Goal: Information Seeking & Learning: Learn about a topic

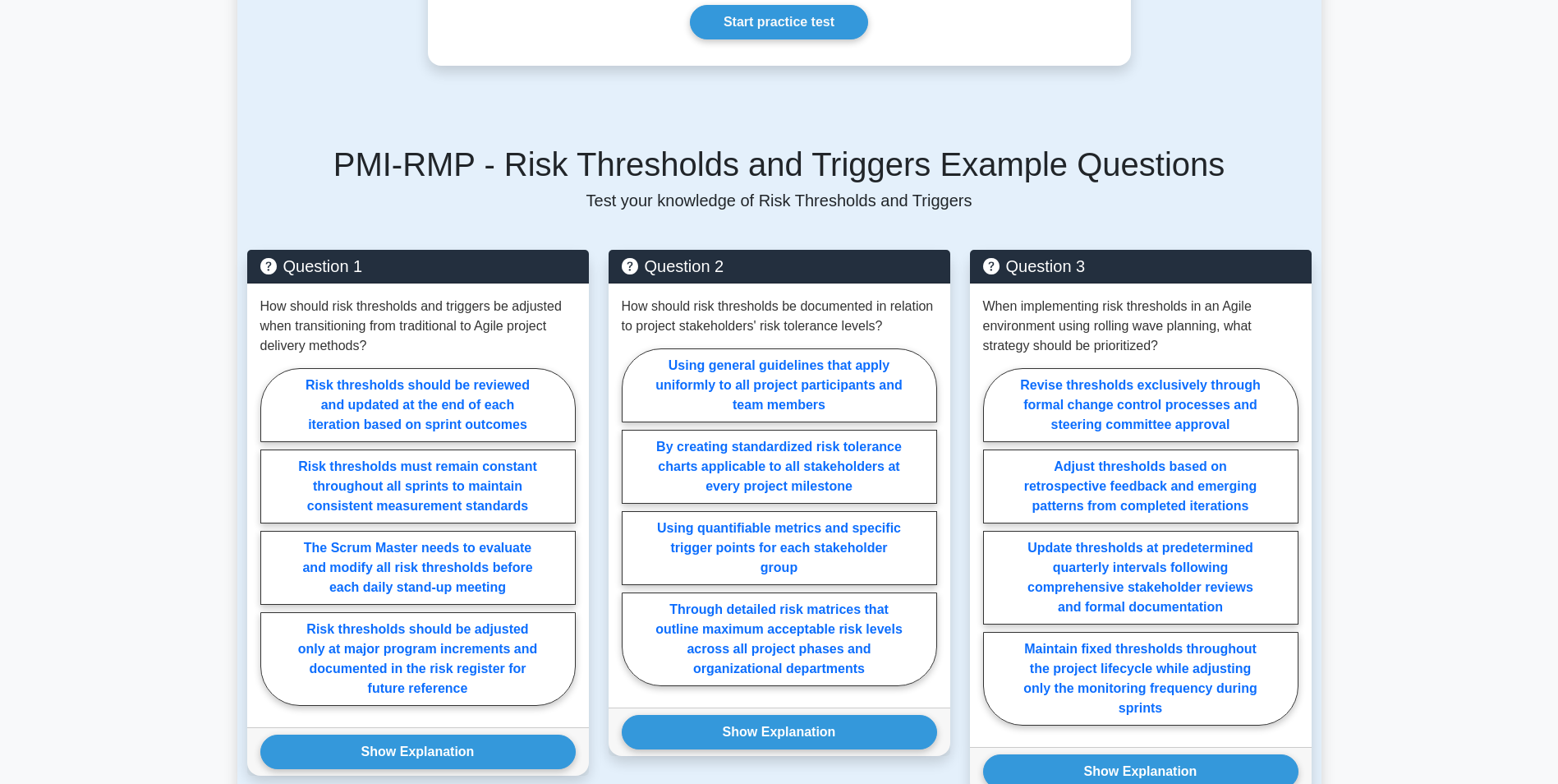
scroll to position [1020, 0]
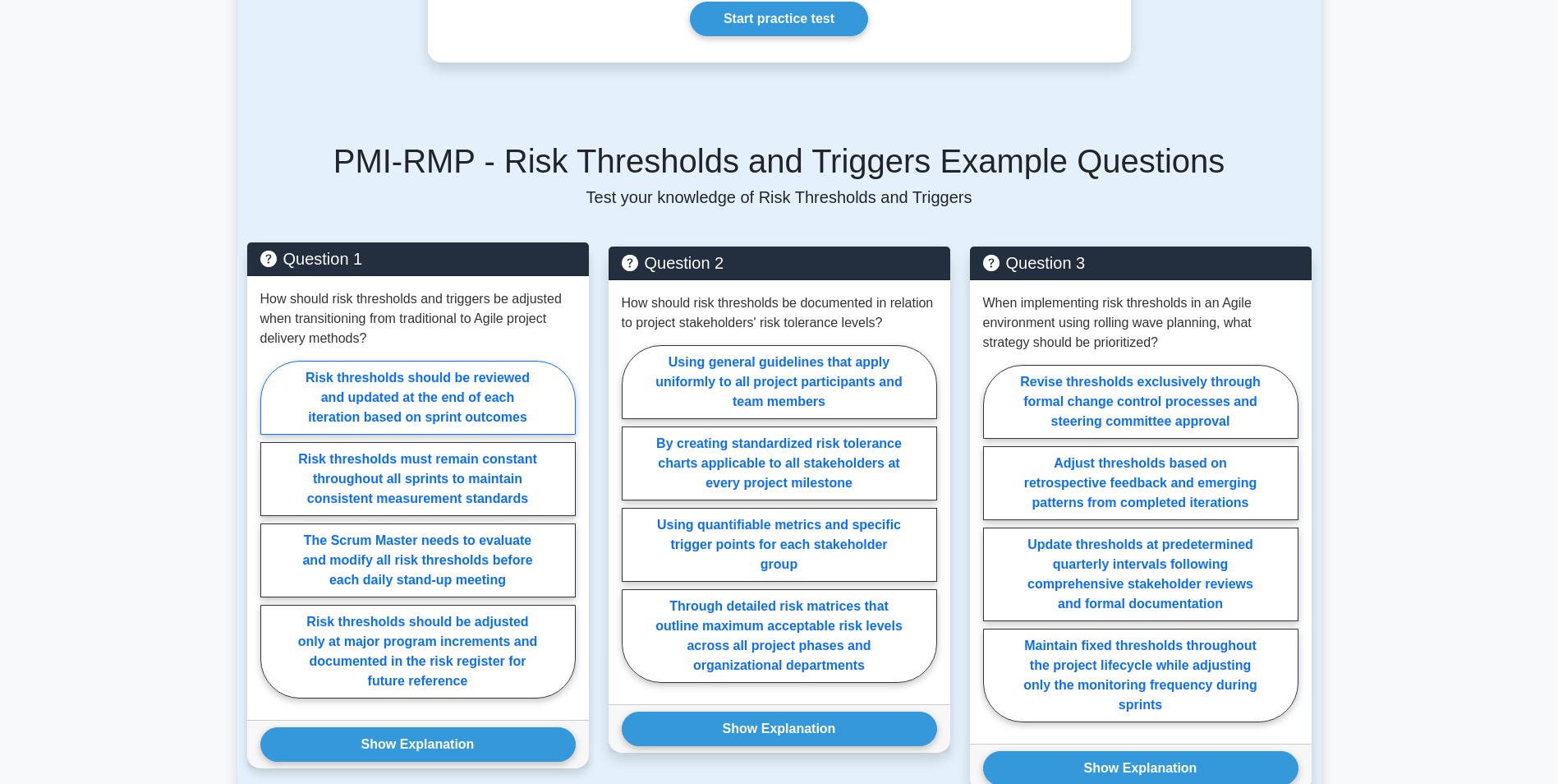
click at [530, 384] on label "Risk thresholds should be reviewed and updated at the end of each iteration bas…" at bounding box center [417, 398] width 315 height 74
click at [271, 529] on input "Risk thresholds should be reviewed and updated at the end of each iteration bas…" at bounding box center [265, 534] width 11 height 11
radio input "true"
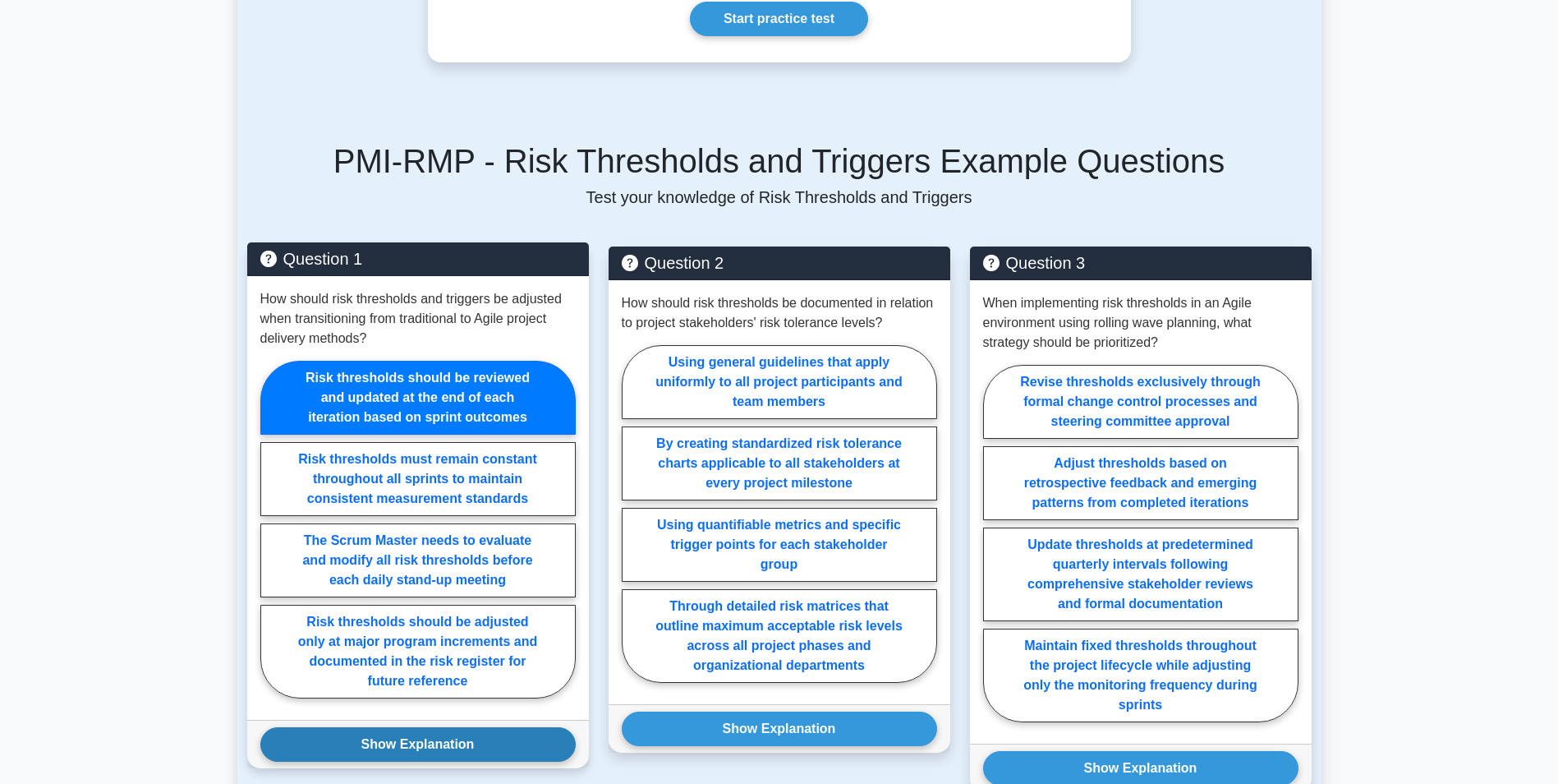
click at [460, 727] on button "Show Explanation" at bounding box center [417, 744] width 315 height 34
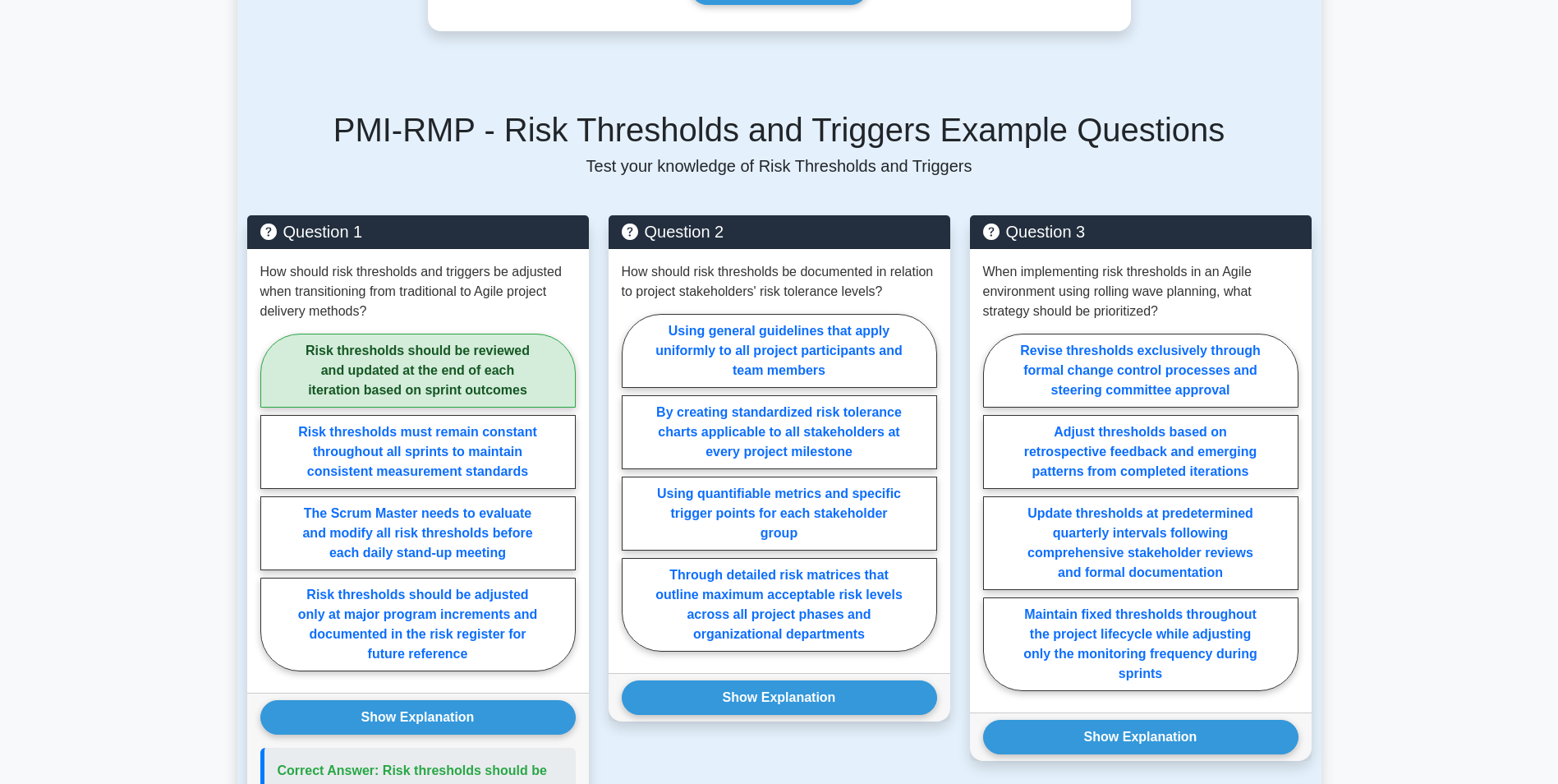
scroll to position [1055, 0]
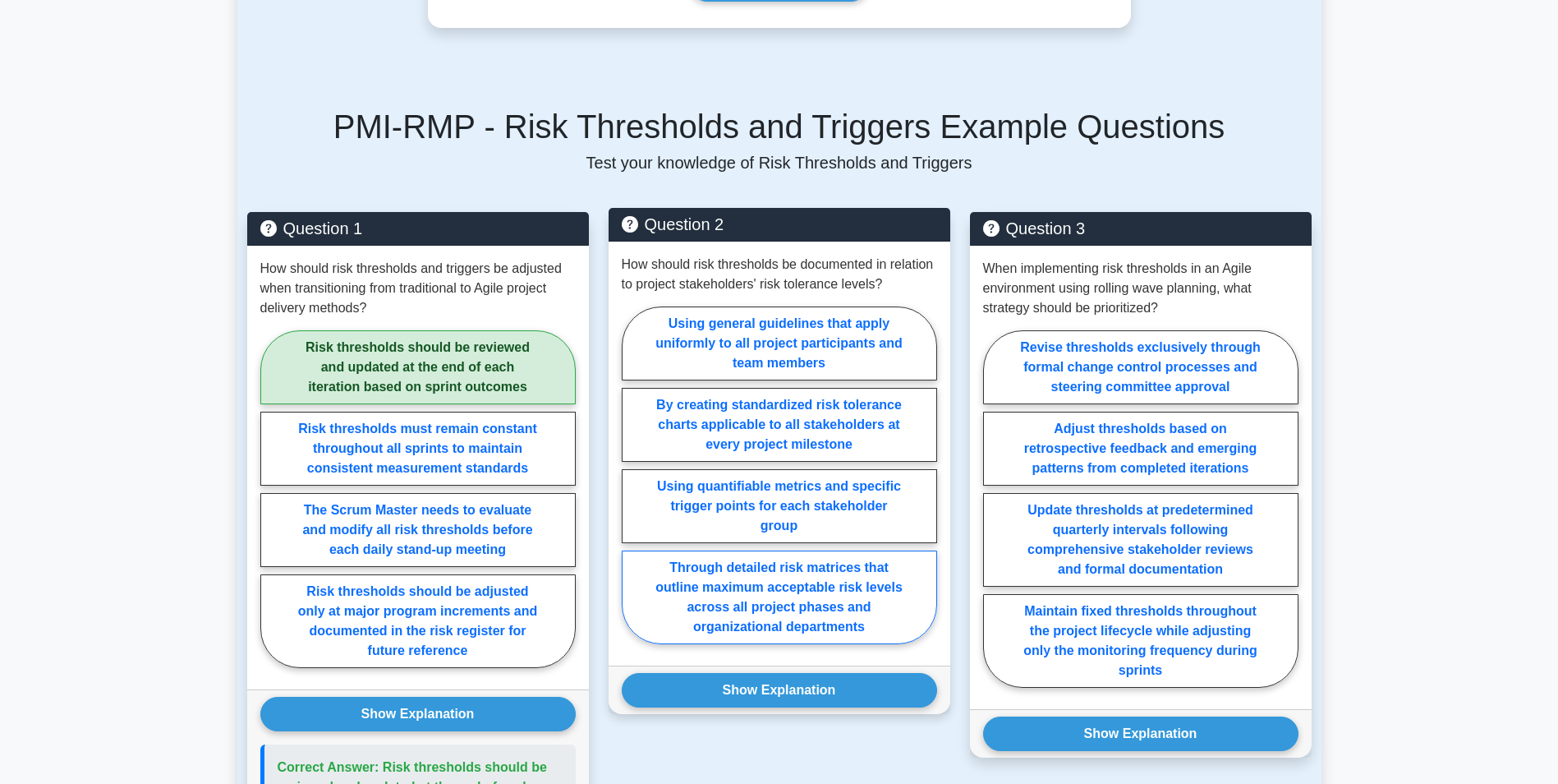
click at [856, 563] on label "Through detailed risk matrices that outline maximum acceptable risk levels acro…" at bounding box center [779, 597] width 315 height 94
click at [632, 485] on input "Through detailed risk matrices that outline maximum acceptable risk levels acro…" at bounding box center [627, 480] width 11 height 11
radio input "true"
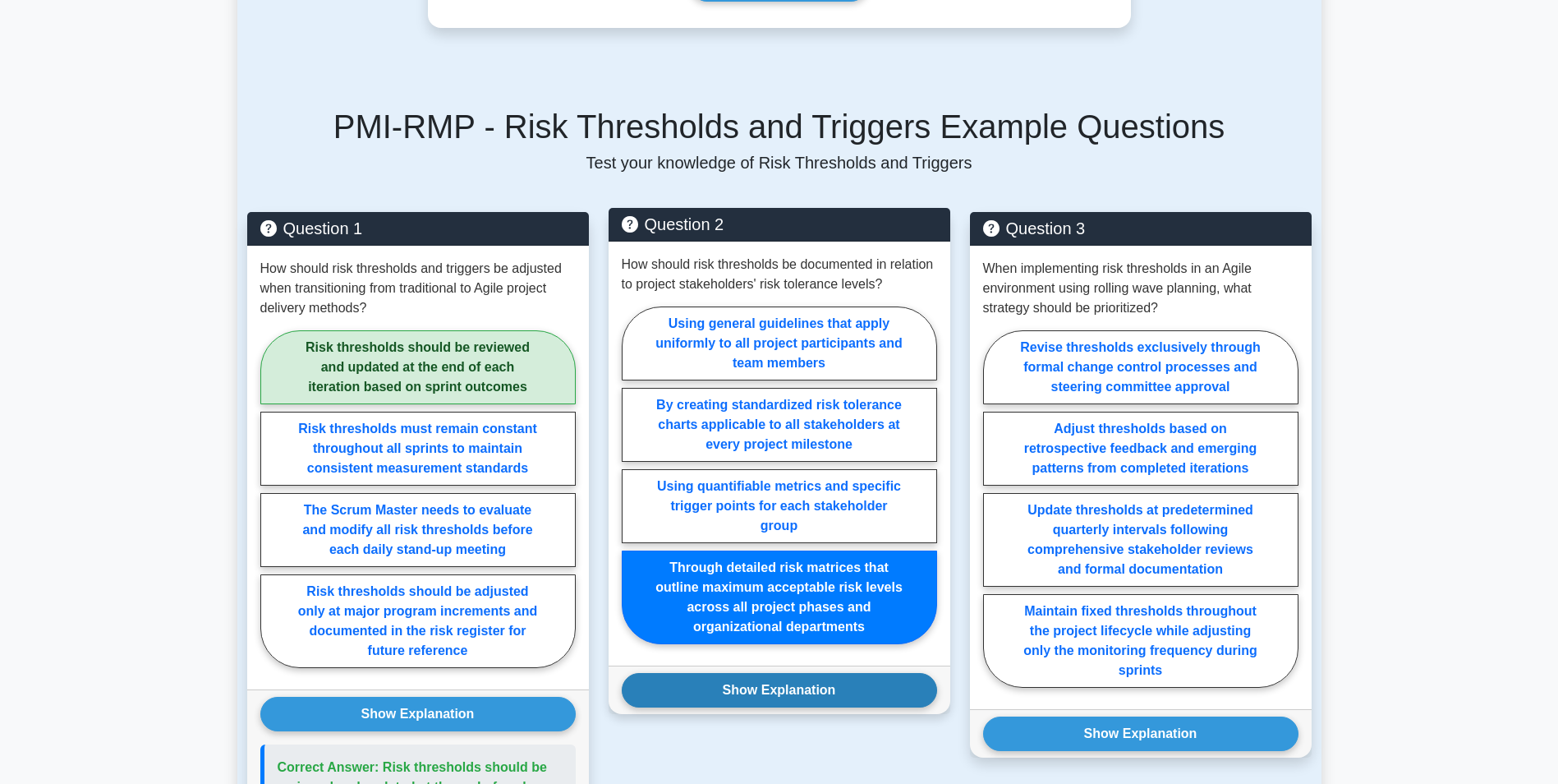
click at [834, 673] on button "Show Explanation" at bounding box center [779, 690] width 315 height 34
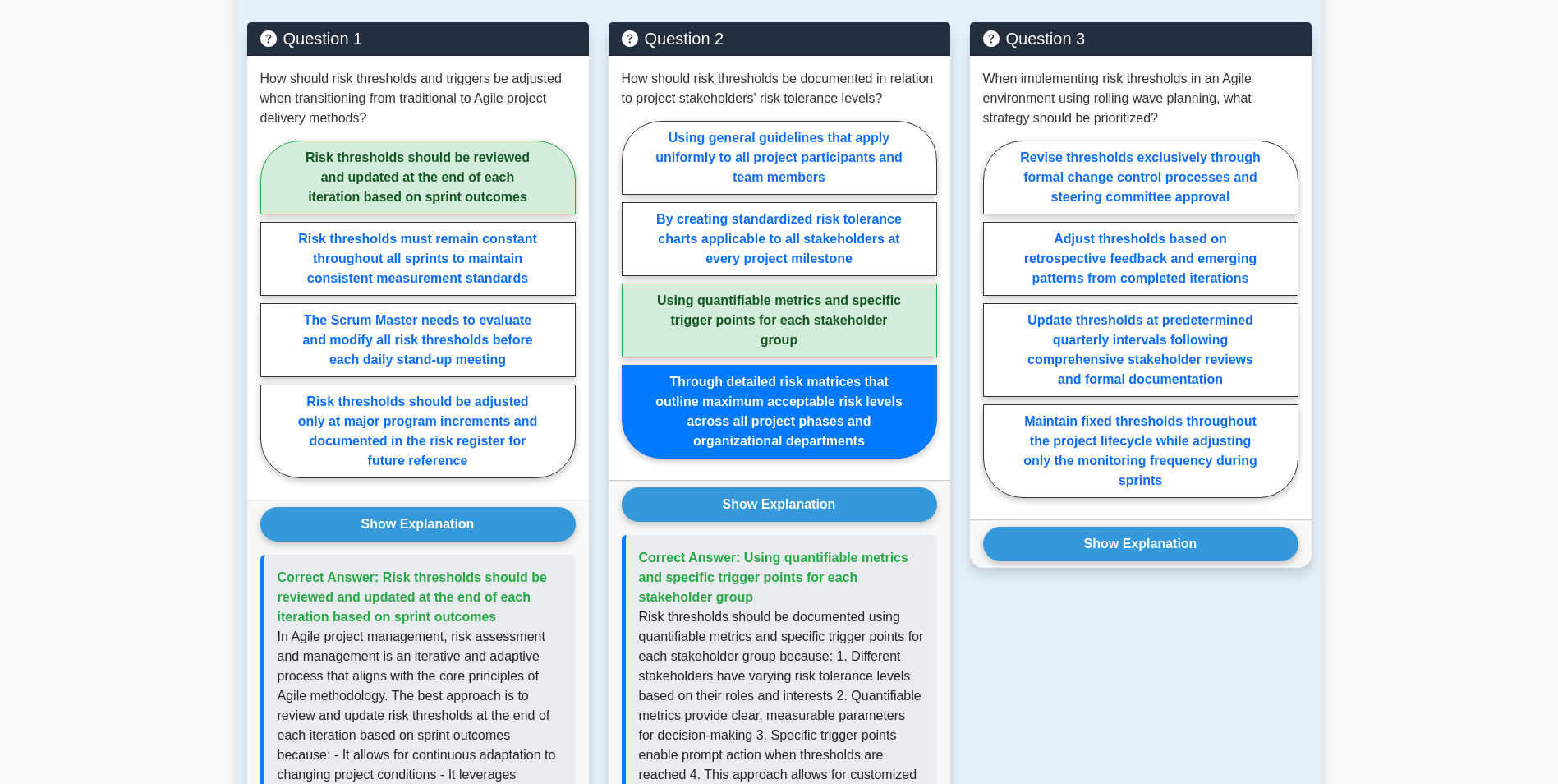
scroll to position [1252, 0]
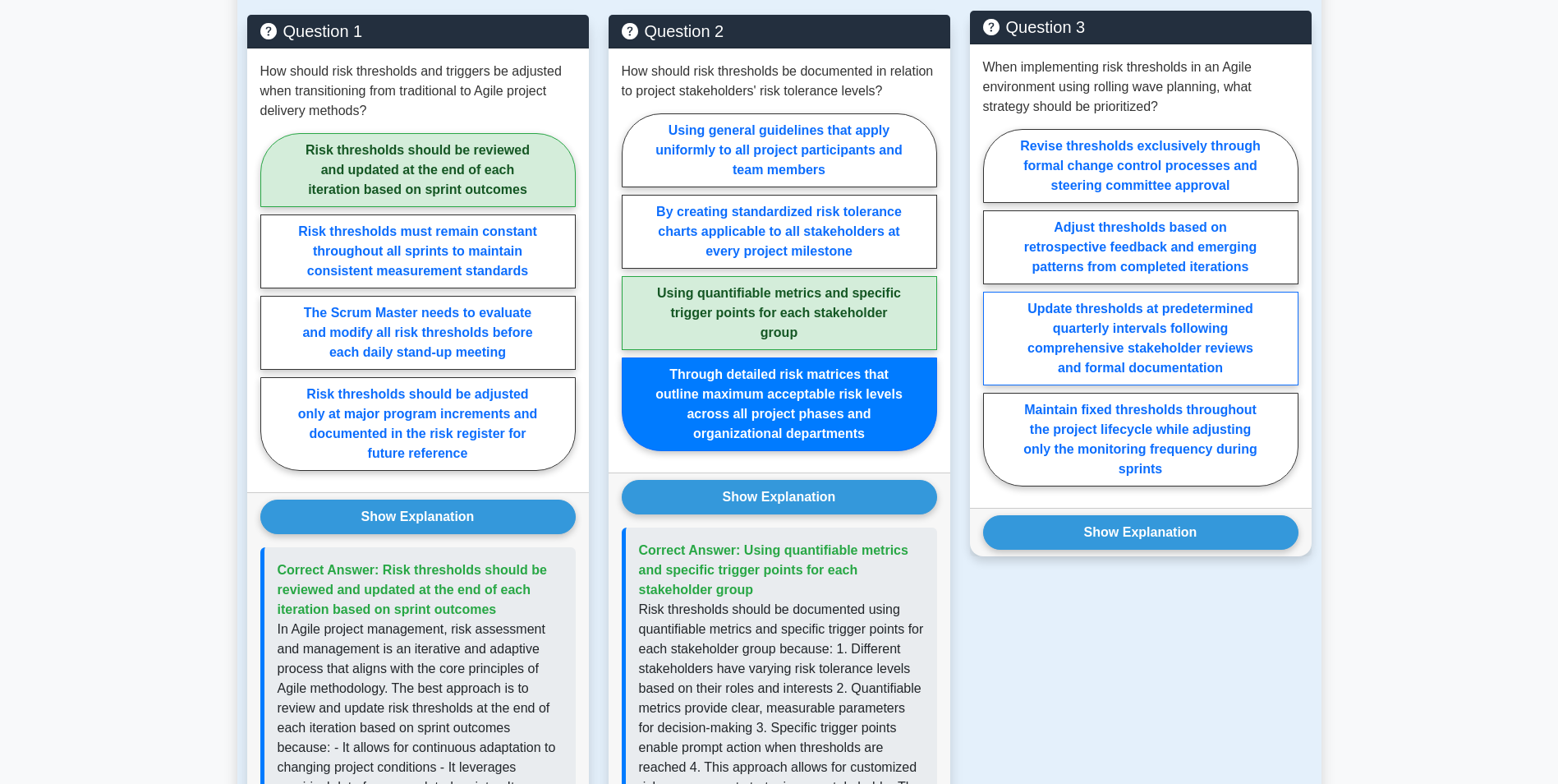
click at [1159, 296] on label "Update thresholds at predetermined quarterly intervals following comprehensive …" at bounding box center [1140, 339] width 315 height 94
click at [994, 307] on input "Update thresholds at predetermined quarterly intervals following comprehensive …" at bounding box center [988, 312] width 11 height 11
radio input "true"
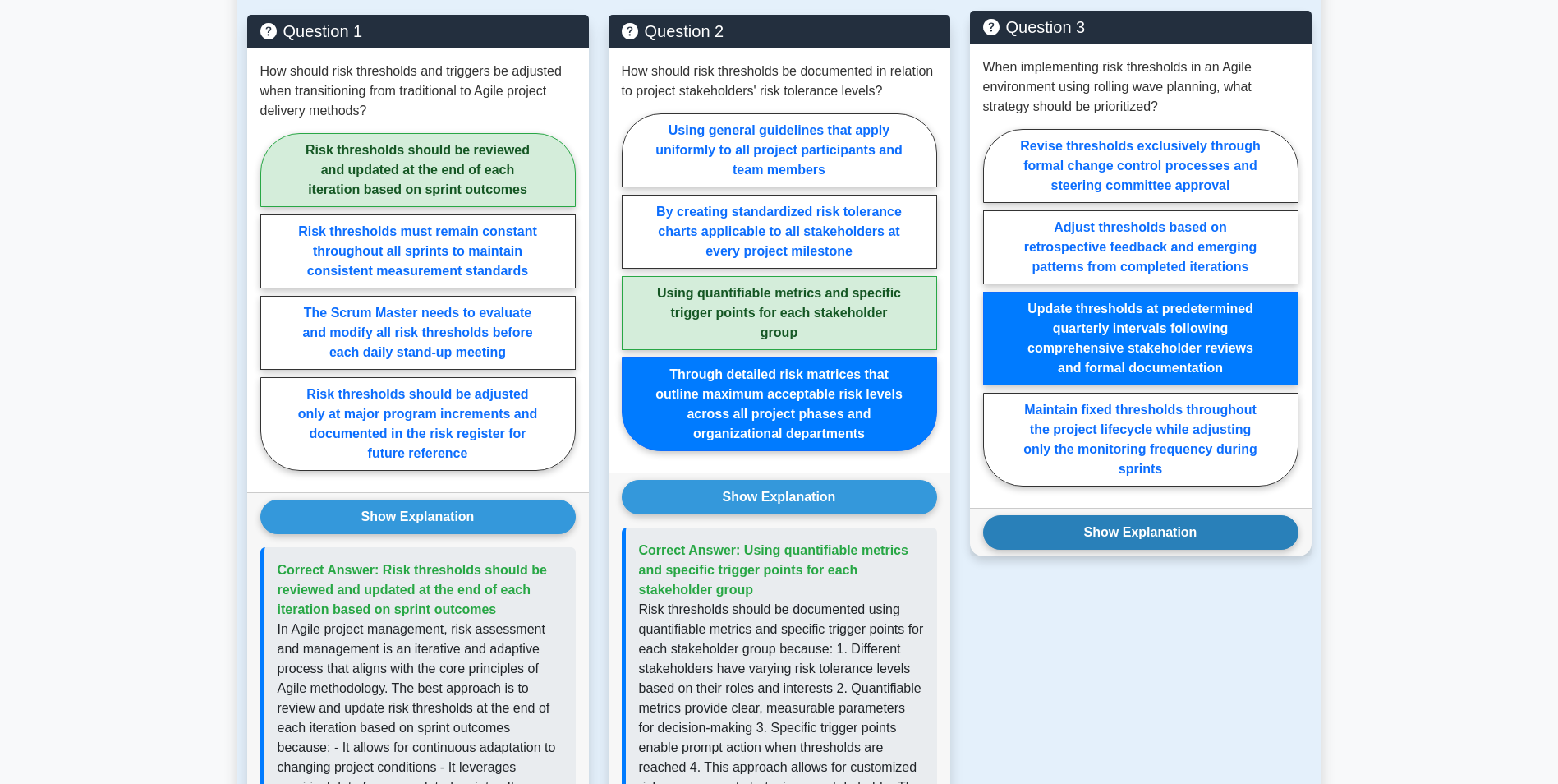
click at [1183, 515] on button "Show Explanation" at bounding box center [1140, 532] width 315 height 34
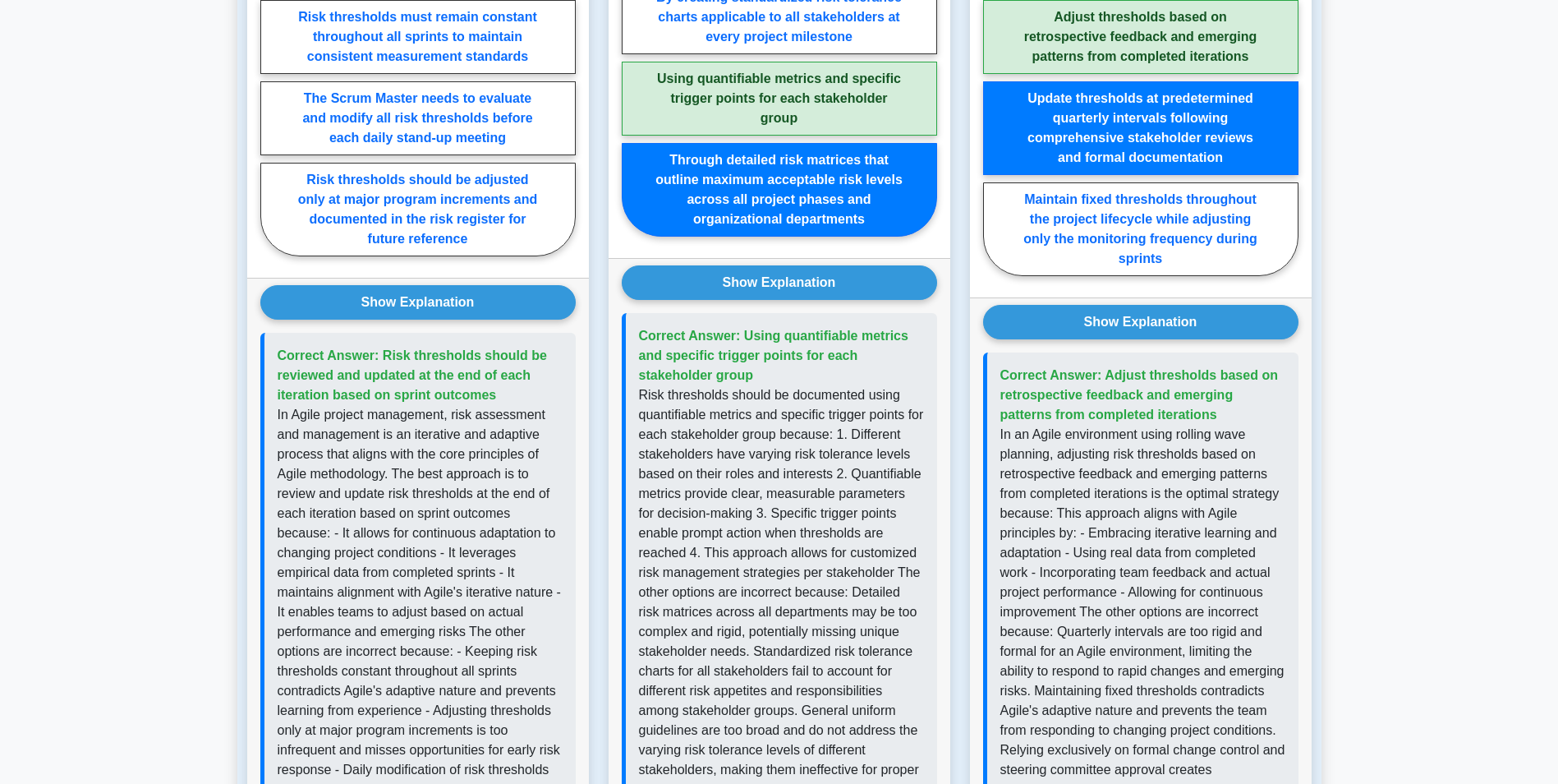
scroll to position [1470, 0]
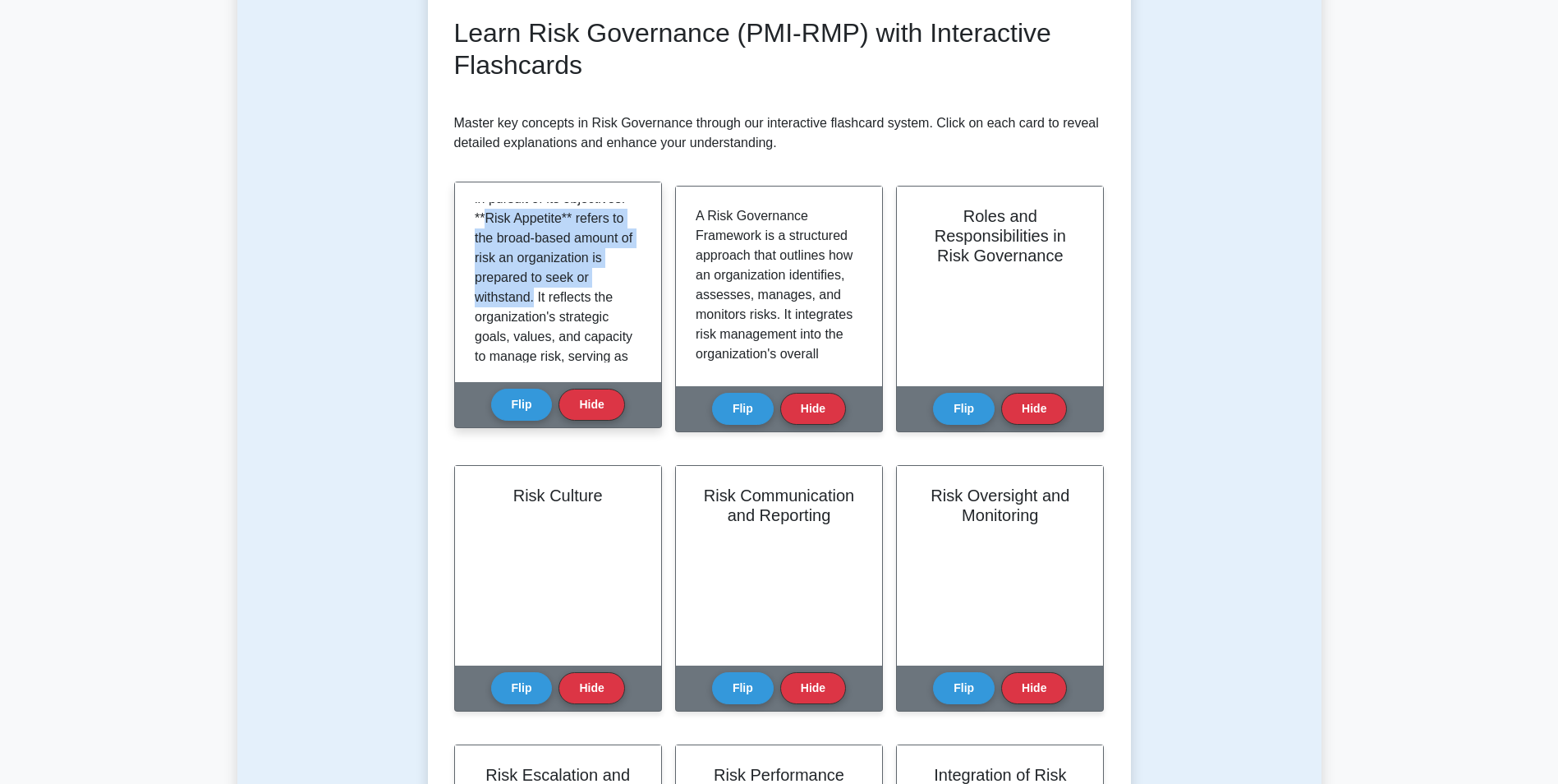
scroll to position [140, 0]
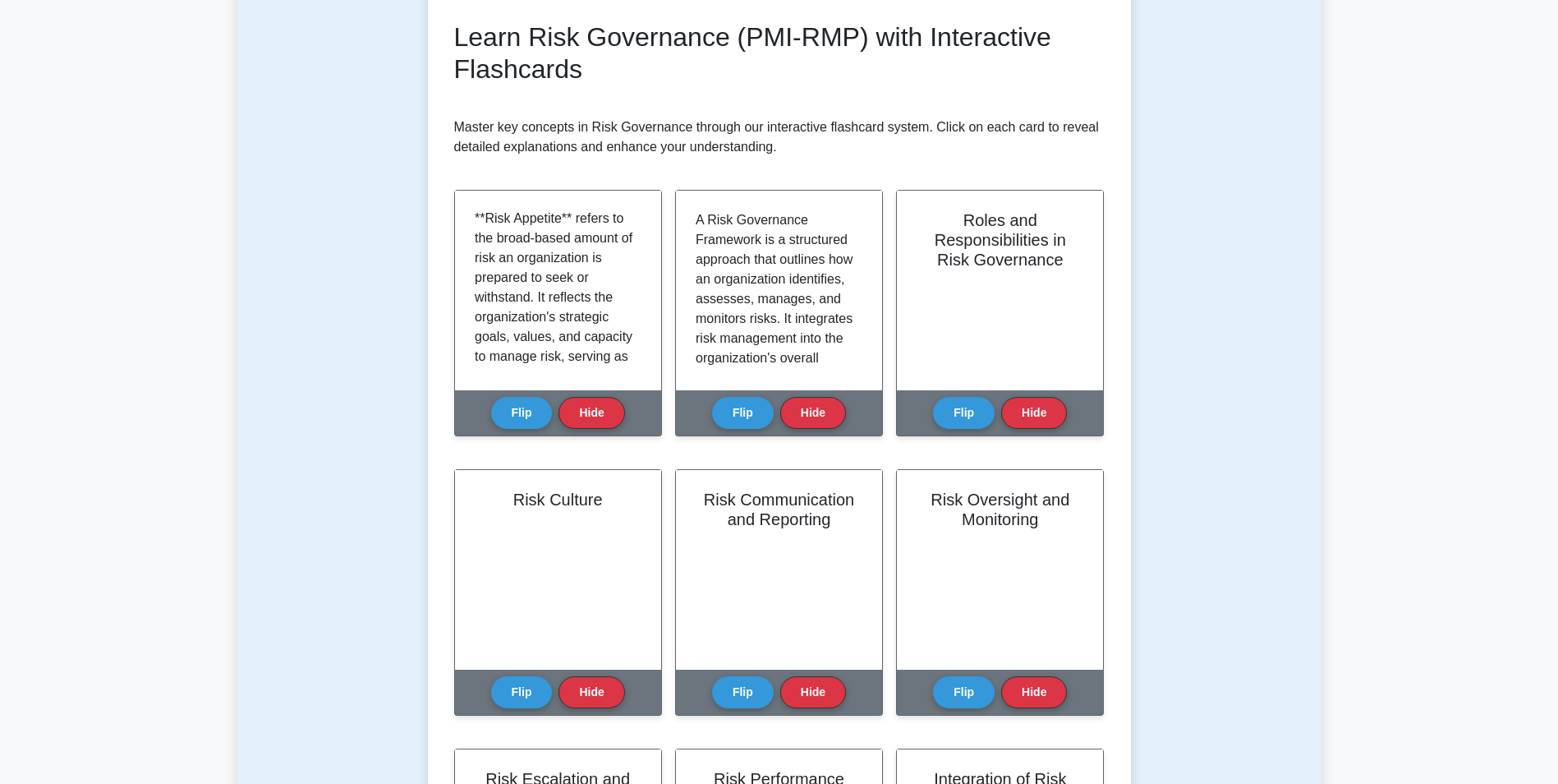
click at [393, 283] on div "Test Flashcards Learn Risk Governance (PMI-RMP) with Interactive Flashcards Mas…" at bounding box center [779, 495] width 1084 height 1197
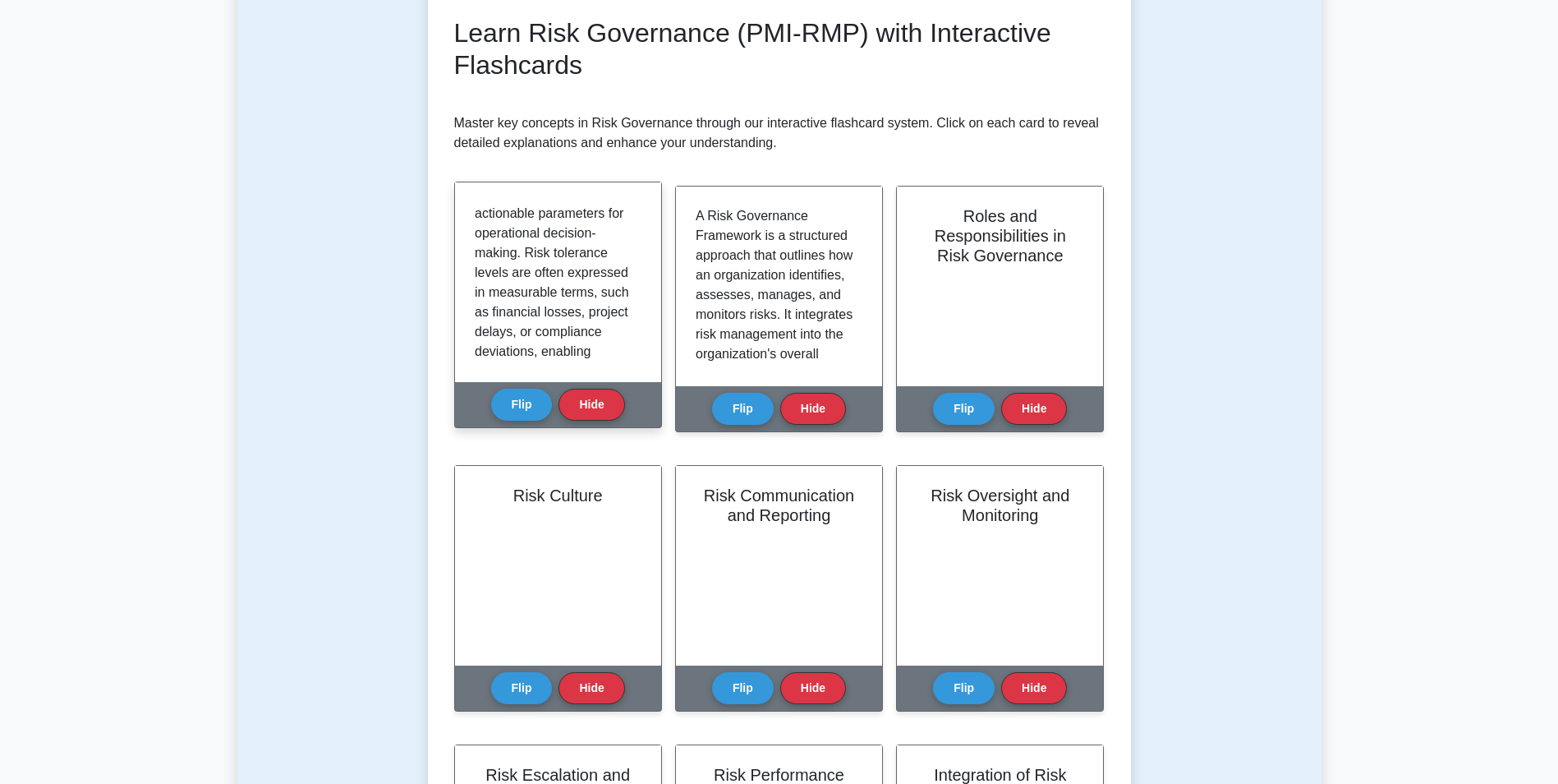
scroll to position [692, 0]
drag, startPoint x: 643, startPoint y: 272, endPoint x: 645, endPoint y: 283, distance: 11.6
click at [645, 283] on div "Risk Appetite and Risk Tolerance are fundamental concepts in risk governance th…" at bounding box center [558, 282] width 206 height 200
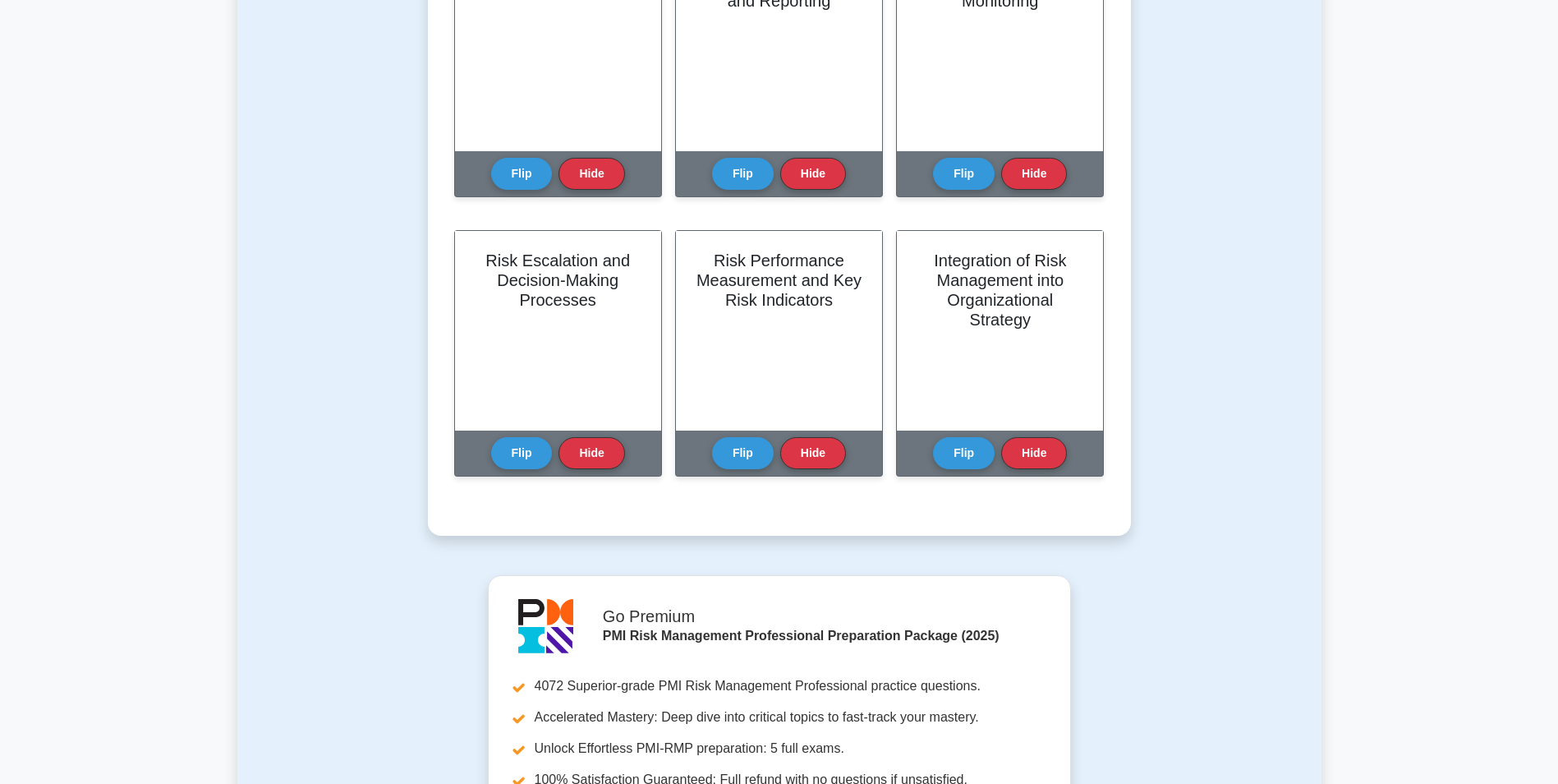
scroll to position [749, 0]
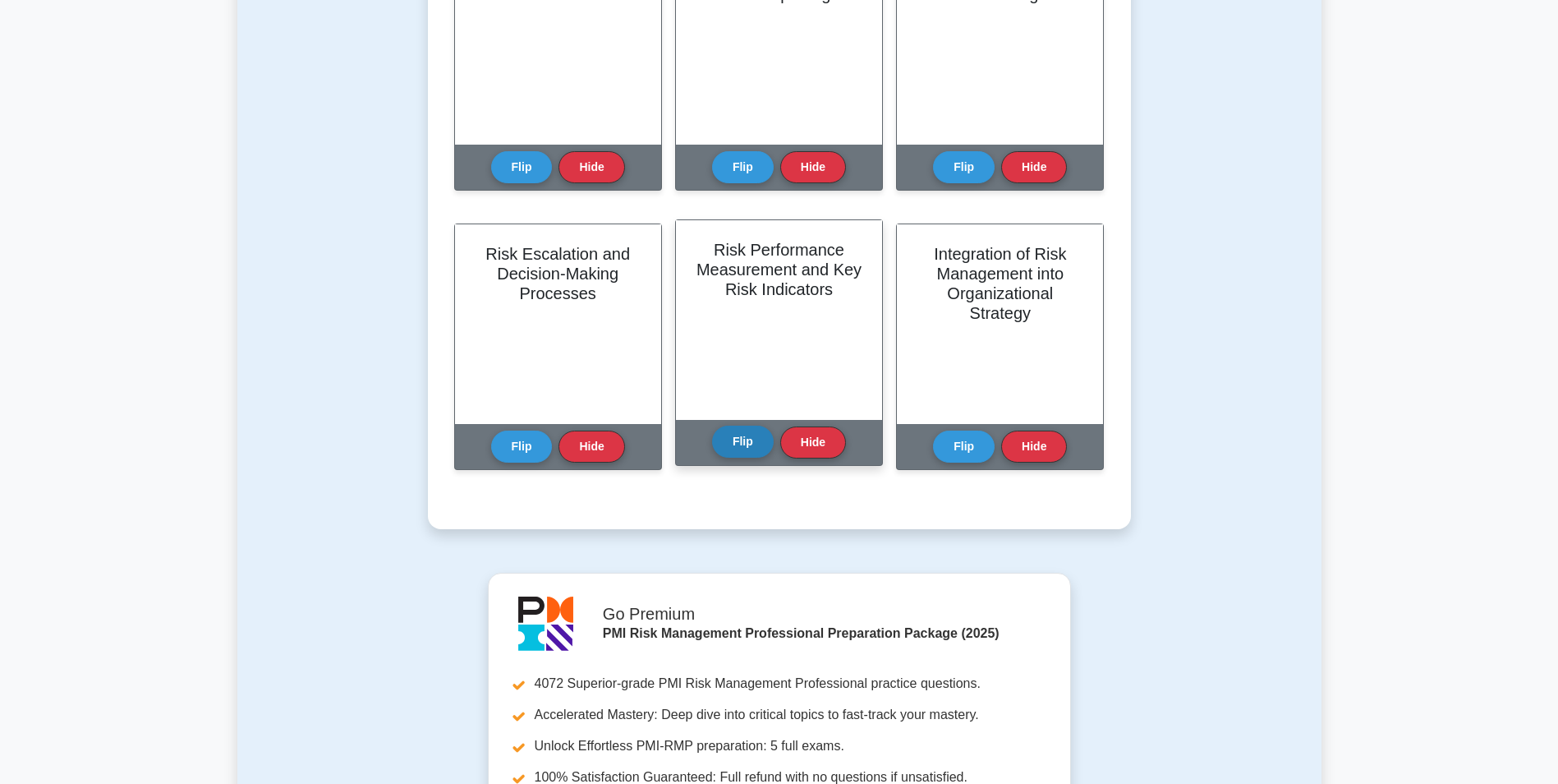
click at [738, 441] on button "Flip" at bounding box center [743, 441] width 62 height 32
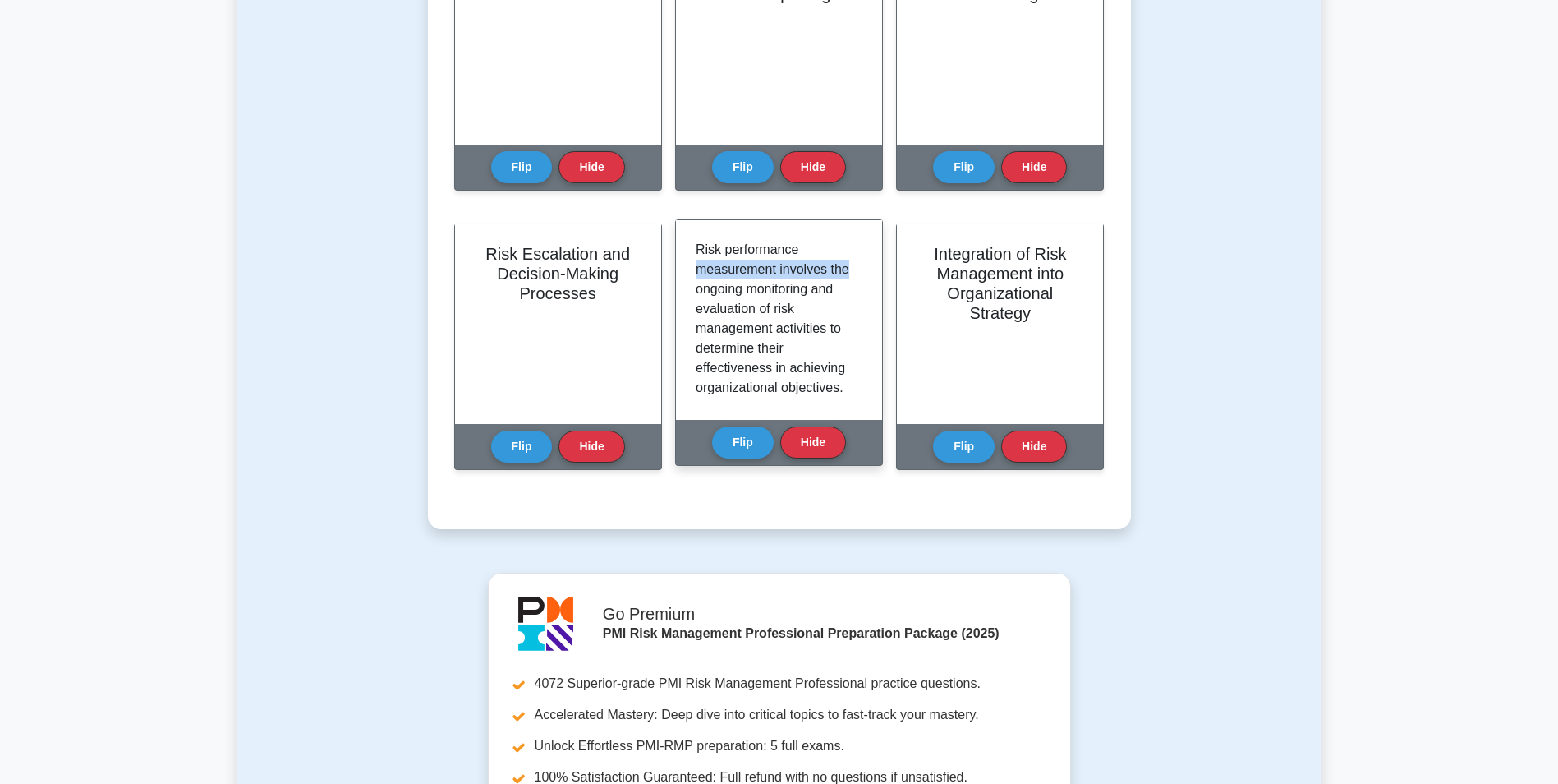
drag, startPoint x: 863, startPoint y: 251, endPoint x: 862, endPoint y: 265, distance: 14.8
click at [862, 265] on div "Risk performance measurement involves the ongoing monitoring and evaluation of …" at bounding box center [779, 320] width 206 height 200
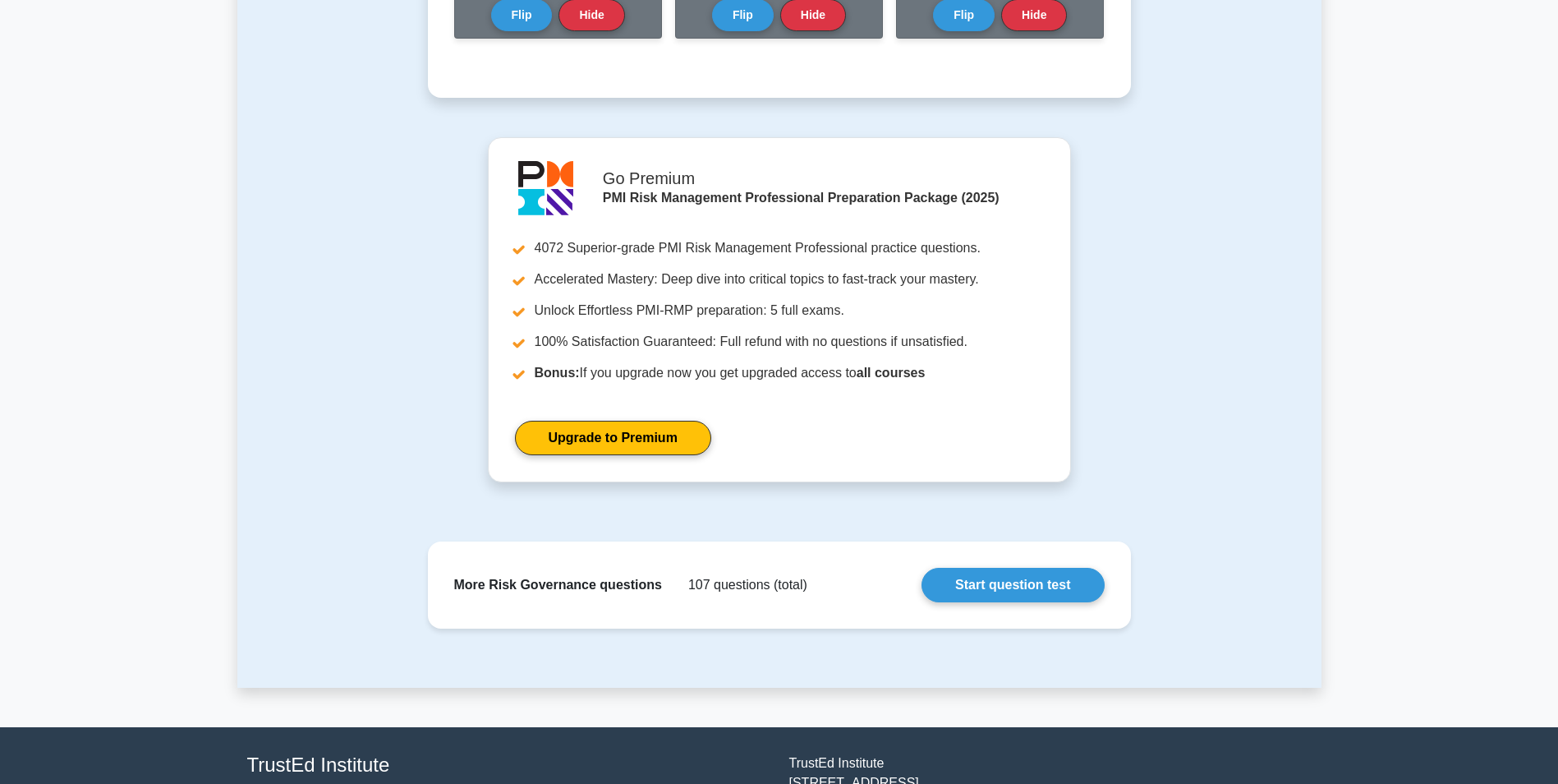
scroll to position [1183, 0]
